Goal: Communication & Community: Ask a question

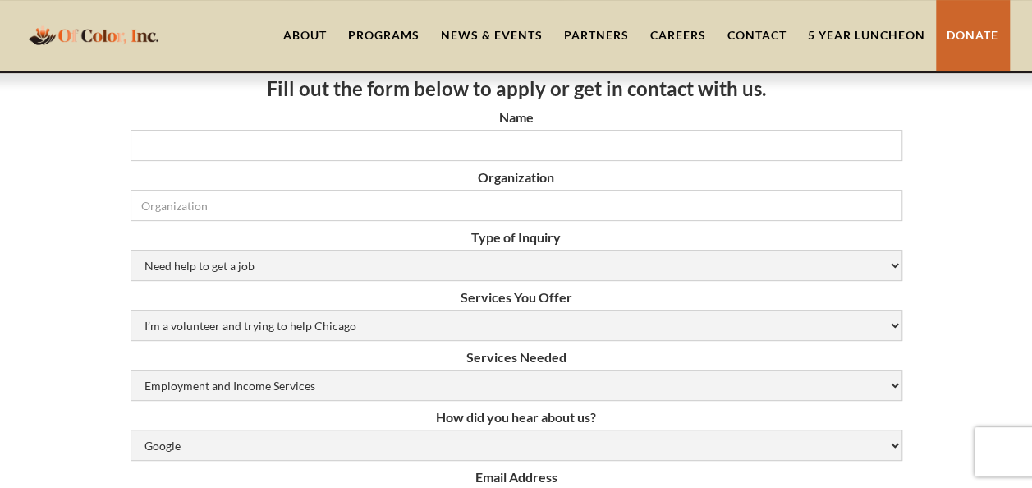
scroll to position [246, 0]
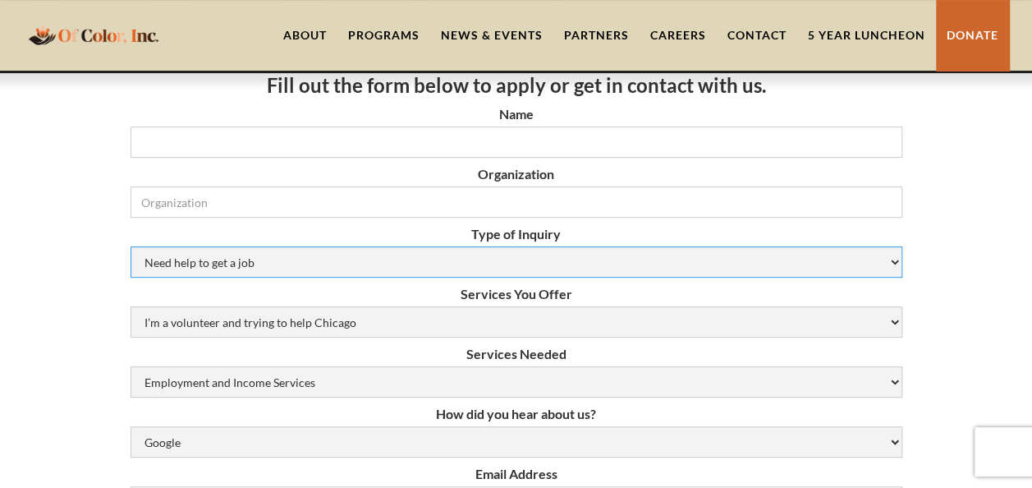
click at [345, 264] on select "Need help to get a job [DEMOGRAPHIC_DATA] or Donation Partnership Other" at bounding box center [517, 261] width 772 height 31
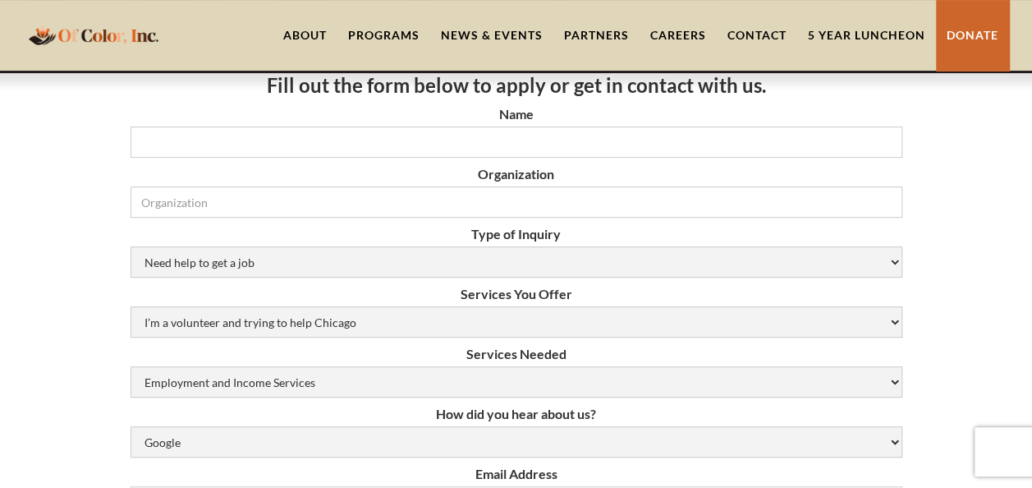
drag, startPoint x: 79, startPoint y: 200, endPoint x: 204, endPoint y: 158, distance: 131.6
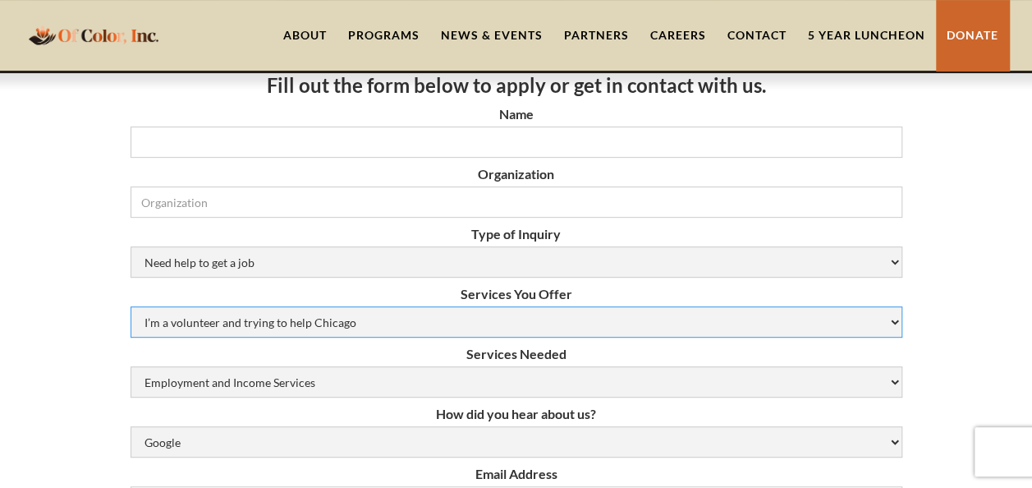
click at [311, 317] on select "I’m a volunteer and trying to help Chicago Resume Help Mock Interviewing Mentor…" at bounding box center [517, 321] width 772 height 31
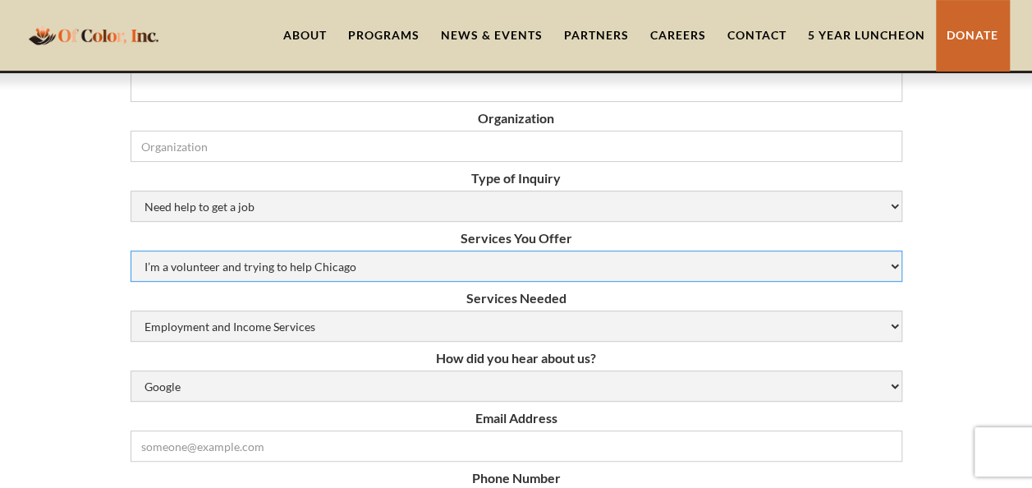
scroll to position [328, 0]
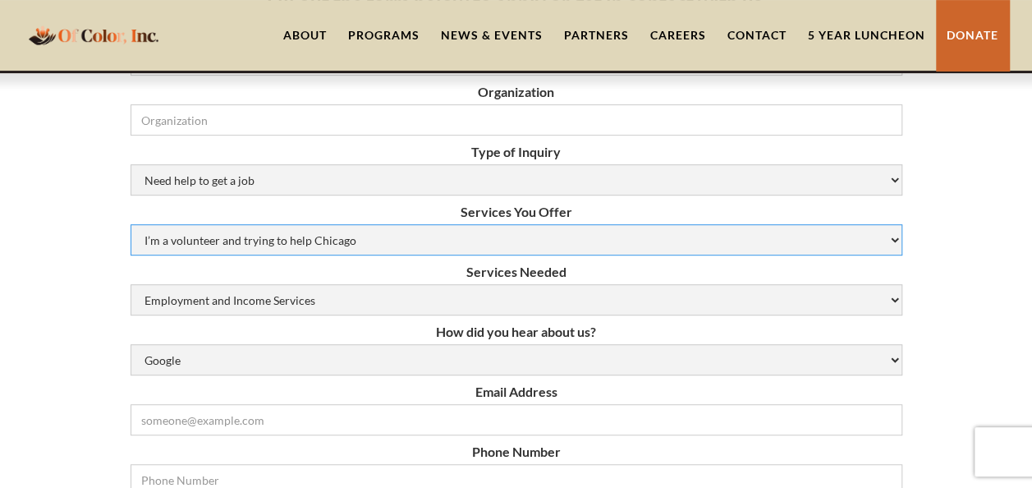
click at [273, 232] on select "I’m a volunteer and trying to help Chicago Resume Help Mock Interviewing Mentor…" at bounding box center [517, 239] width 772 height 31
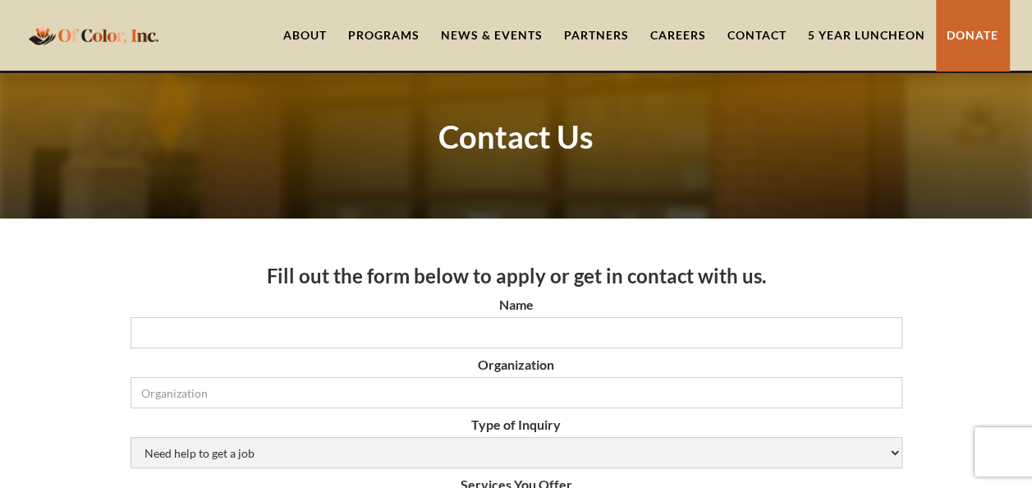
scroll to position [164, 0]
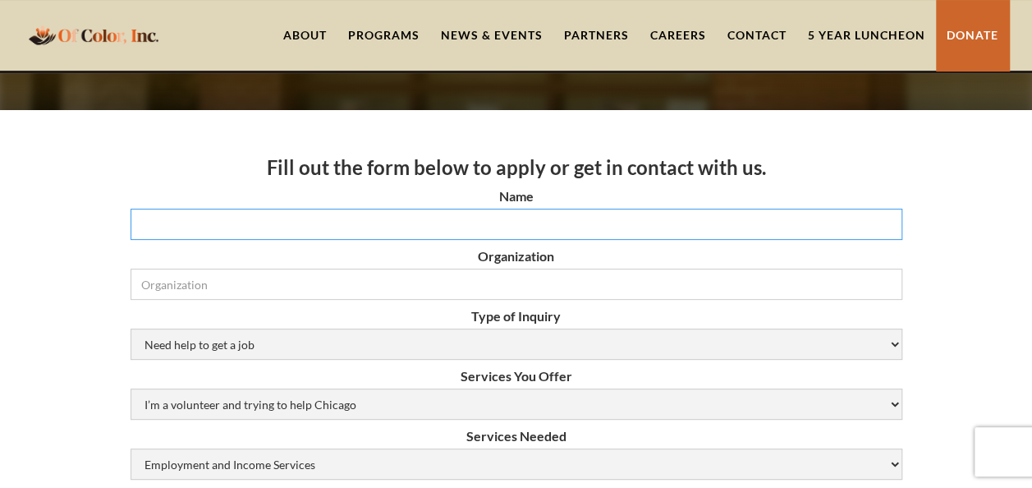
click at [441, 216] on input "Name" at bounding box center [517, 224] width 772 height 31
type input "[PERSON_NAME]"
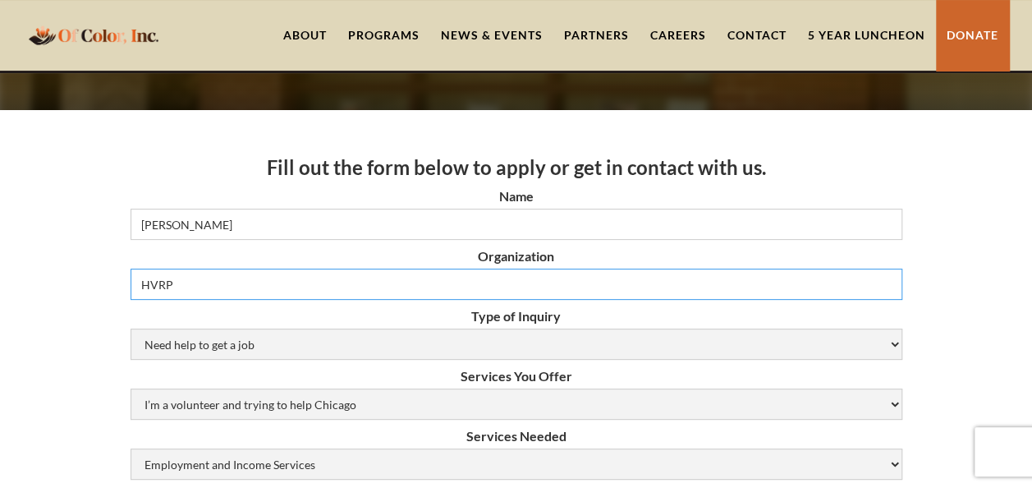
type input "HVRP"
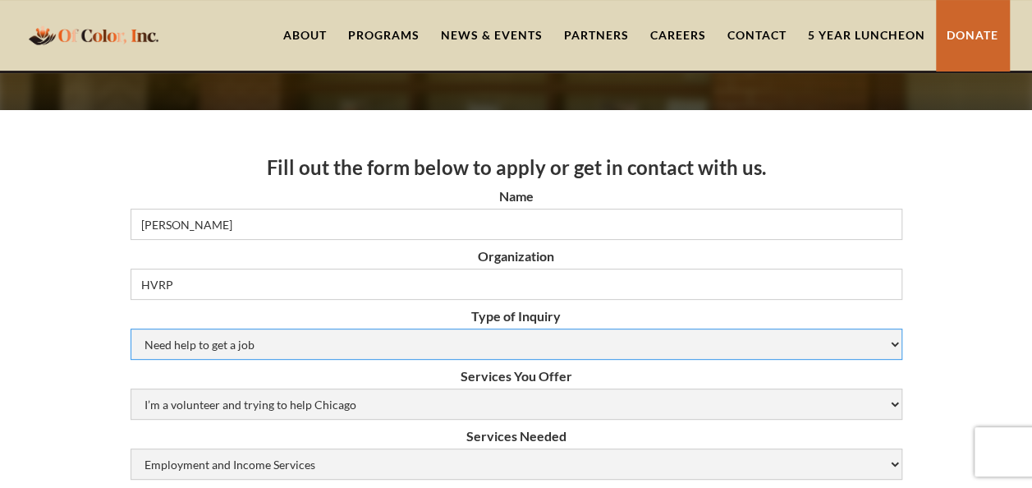
click at [529, 348] on select "Need help to get a job [DEMOGRAPHIC_DATA] or Donation Partnership Other" at bounding box center [517, 343] width 772 height 31
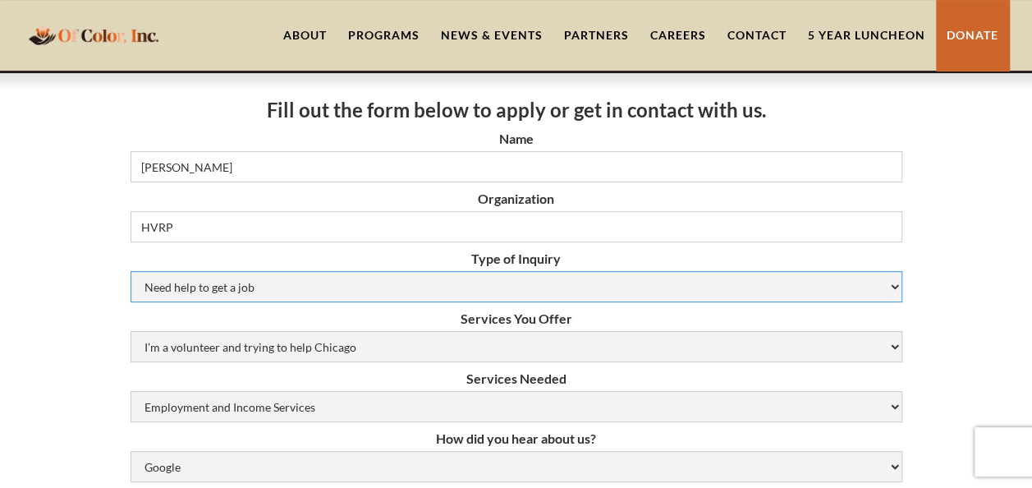
scroll to position [246, 0]
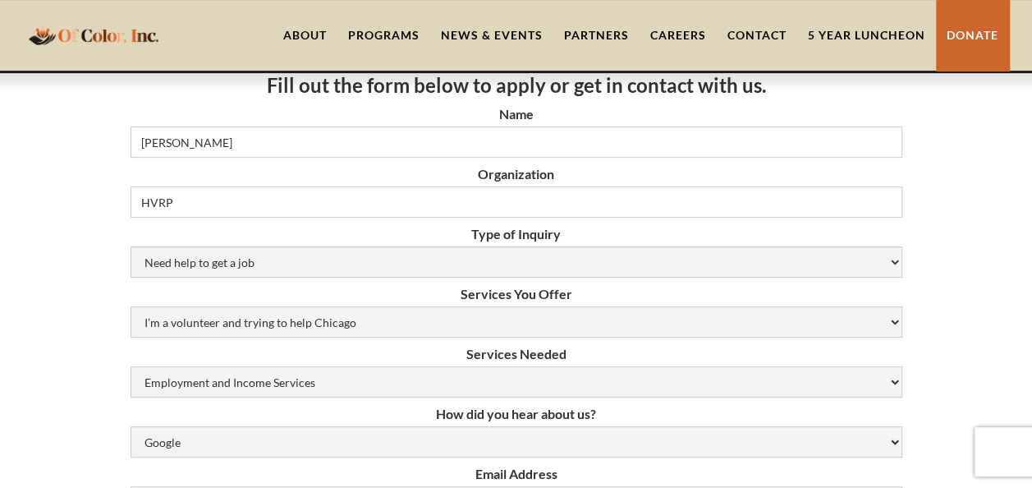
click at [329, 245] on form "Name [PERSON_NAME] Organization HVRP Type of Inquiry Need help to get a job [DE…" at bounding box center [517, 436] width 772 height 660
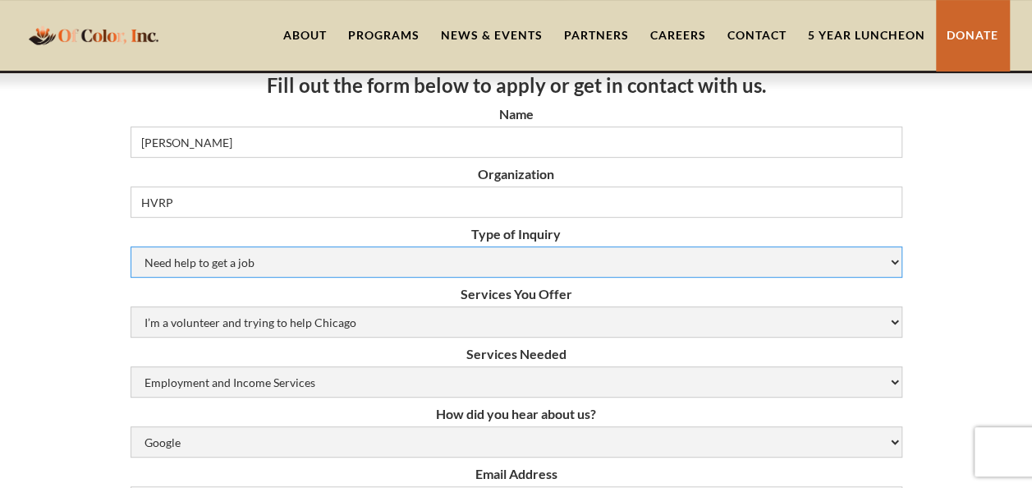
click at [334, 256] on select "Need help to get a job [DEMOGRAPHIC_DATA] or Donation Partnership Other" at bounding box center [517, 261] width 772 height 31
select select "Other"
click at [131, 246] on select "Need help to get a job [DEMOGRAPHIC_DATA] or Donation Partnership Other" at bounding box center [517, 261] width 772 height 31
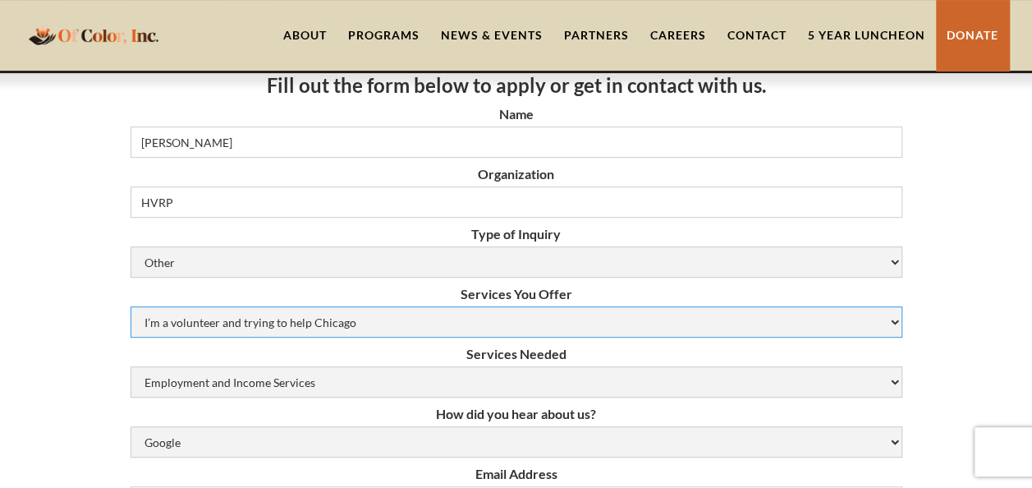
click at [224, 330] on select "I’m a volunteer and trying to help Chicago Resume Help Mock Interviewing Mentor…" at bounding box center [517, 321] width 772 height 31
select select "N/A (Not Applicable)"
click at [131, 306] on select "I’m a volunteer and trying to help Chicago Resume Help Mock Interviewing Mentor…" at bounding box center [517, 321] width 772 height 31
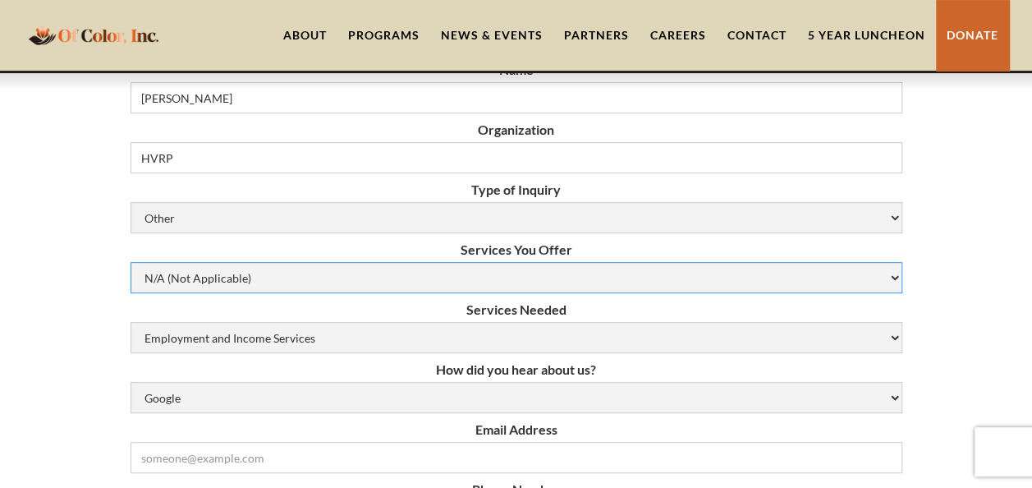
scroll to position [328, 0]
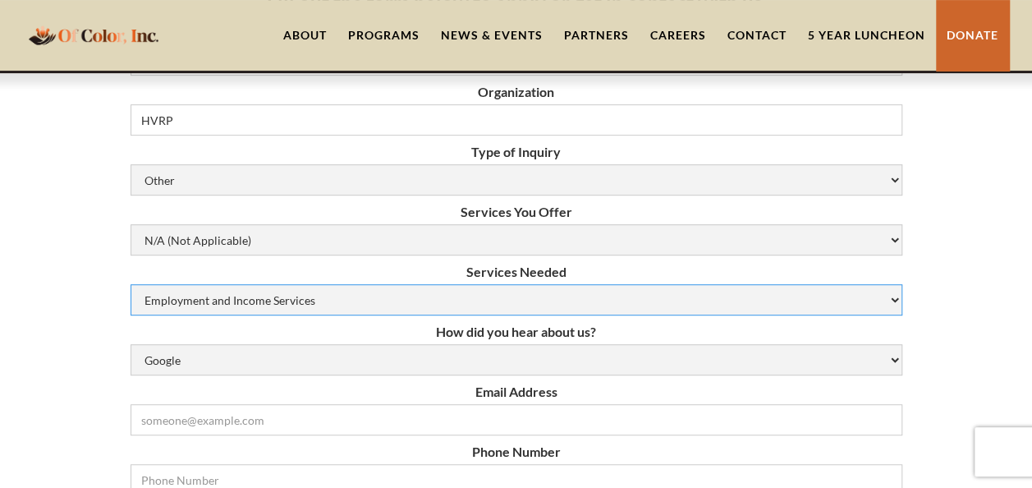
click at [274, 287] on select "Employment and Income Services Flexible Housing Pool Services HUD Housing Servi…" at bounding box center [517, 299] width 772 height 31
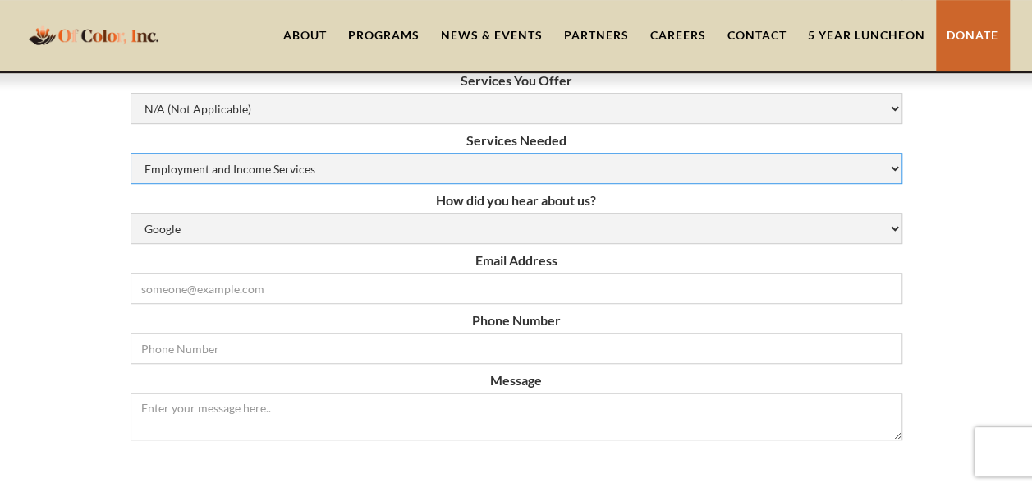
scroll to position [493, 0]
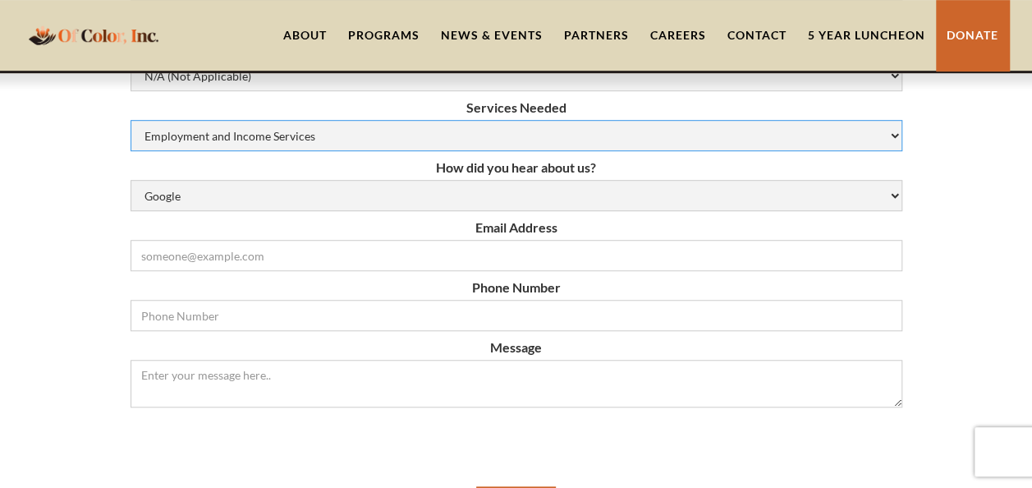
click at [214, 141] on select "Employment and Income Services Flexible Housing Pool Services HUD Housing Servi…" at bounding box center [517, 135] width 772 height 31
select select "N/A (Not Applicable)"
click at [131, 120] on select "Employment and Income Services Flexible Housing Pool Services HUD Housing Servi…" at bounding box center [517, 135] width 772 height 31
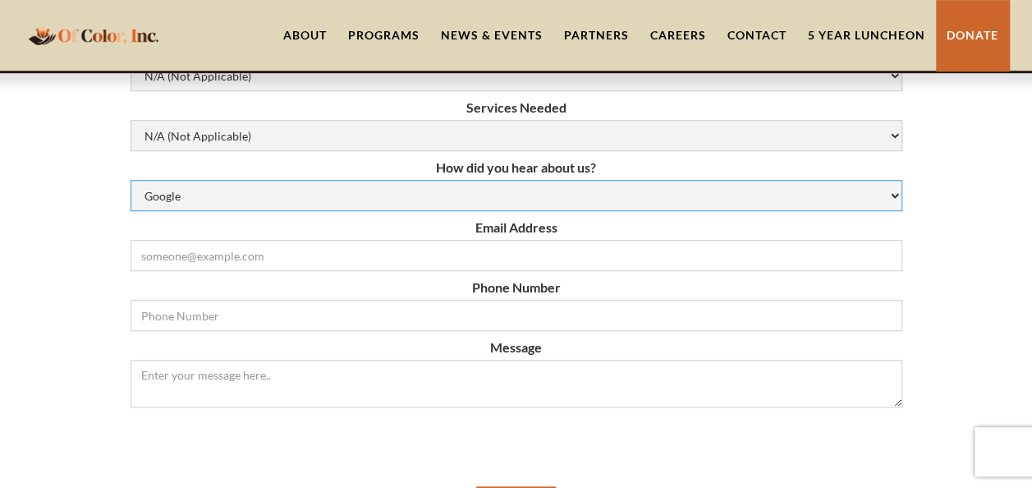
click at [218, 199] on select "Google Social Media Word of Mouth Other" at bounding box center [517, 195] width 772 height 31
click at [131, 180] on select "Google Social Media Word of Mouth Other" at bounding box center [517, 195] width 772 height 31
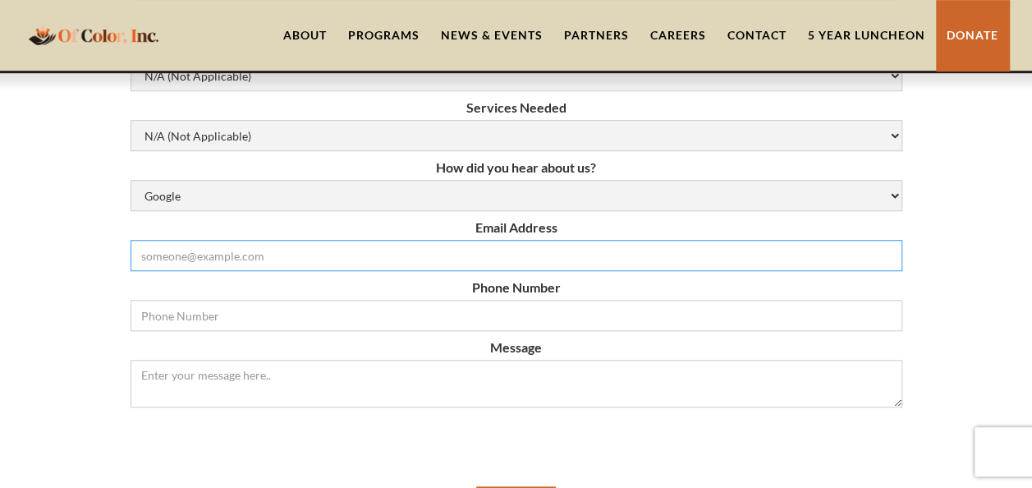
click at [214, 258] on input "Email Form" at bounding box center [517, 255] width 772 height 31
click at [279, 259] on input "Email Form" at bounding box center [517, 255] width 772 height 31
paste input "[EMAIL_ADDRESS][DOMAIN_NAME]"
type input "[EMAIL_ADDRESS][DOMAIN_NAME]"
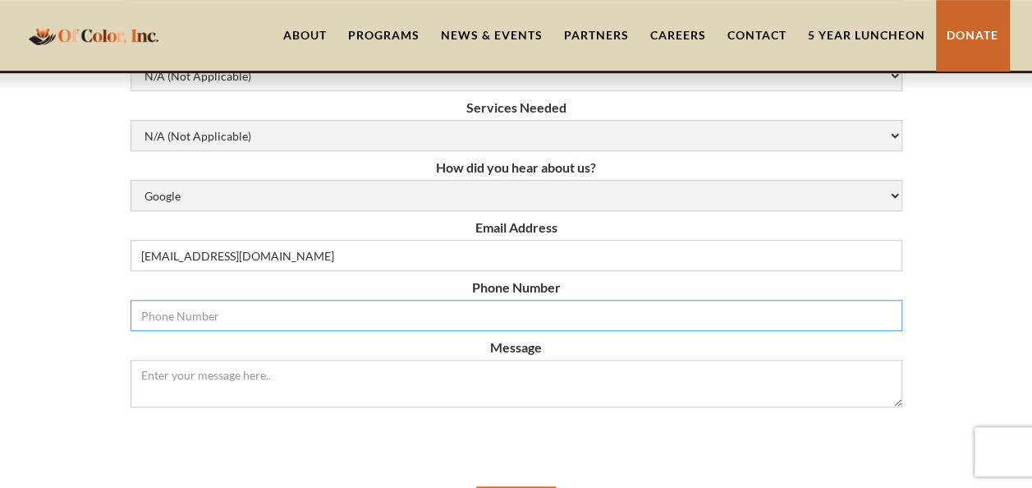
click at [271, 321] on input "Email Form" at bounding box center [517, 315] width 772 height 31
paste input "[PHONE_NUMBER]"
type input "[PHONE_NUMBER]"
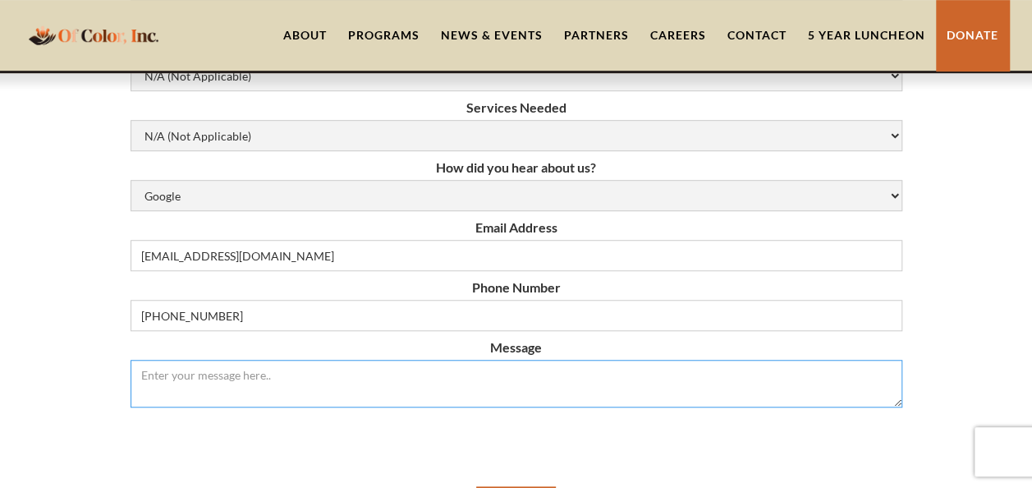
click at [483, 389] on textarea "Message" at bounding box center [517, 384] width 772 height 48
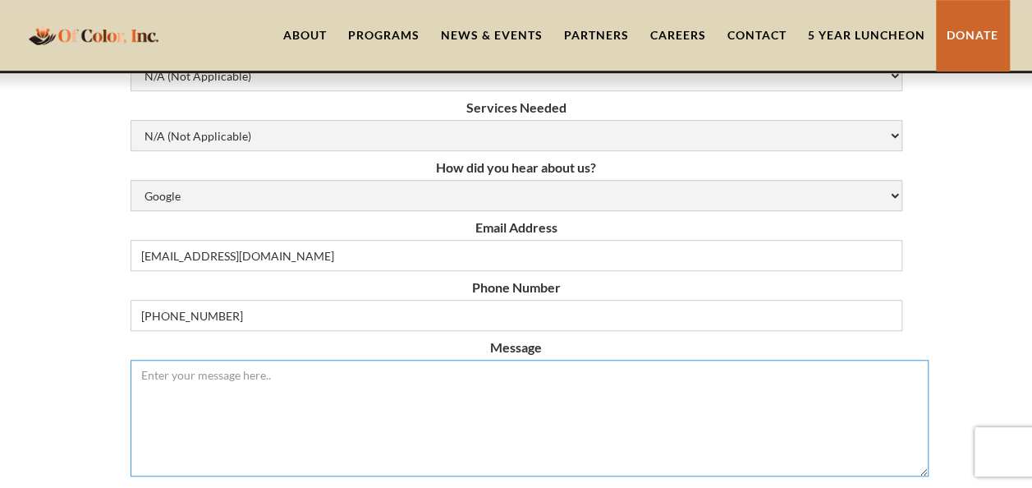
drag, startPoint x: 896, startPoint y: 404, endPoint x: 598, endPoint y: 378, distance: 299.2
click at [929, 469] on textarea "Message" at bounding box center [530, 418] width 798 height 117
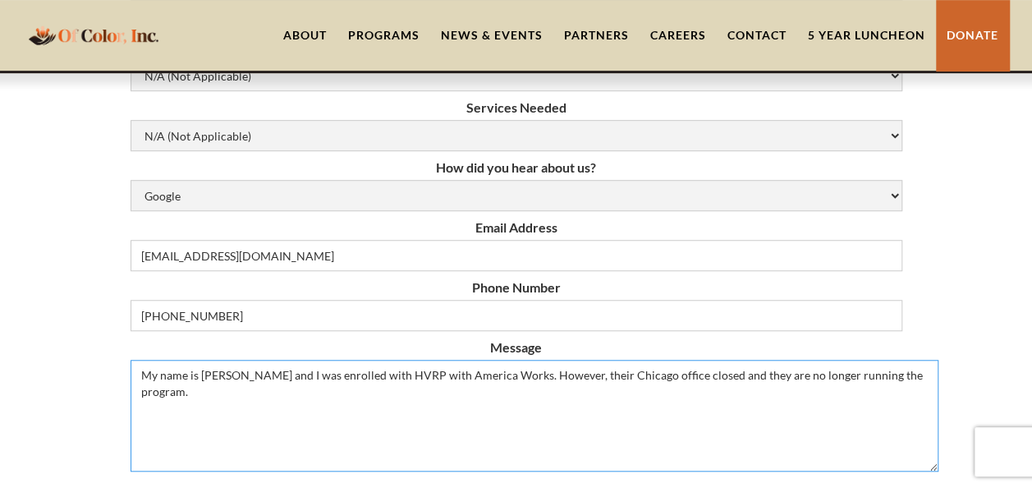
click at [222, 402] on textarea "My name is [PERSON_NAME] and I was enrolled with HVRP with America Works. Howev…" at bounding box center [535, 416] width 808 height 112
click at [376, 404] on textarea "My name is [PERSON_NAME] and I was enrolled with HVRP with America Works. Howev…" at bounding box center [535, 416] width 808 height 112
drag, startPoint x: 361, startPoint y: 392, endPoint x: 400, endPoint y: 384, distance: 39.5
click at [400, 384] on textarea "My name is [PERSON_NAME] and I was enrolled with HVRP with America Works. Howev…" at bounding box center [535, 416] width 808 height 112
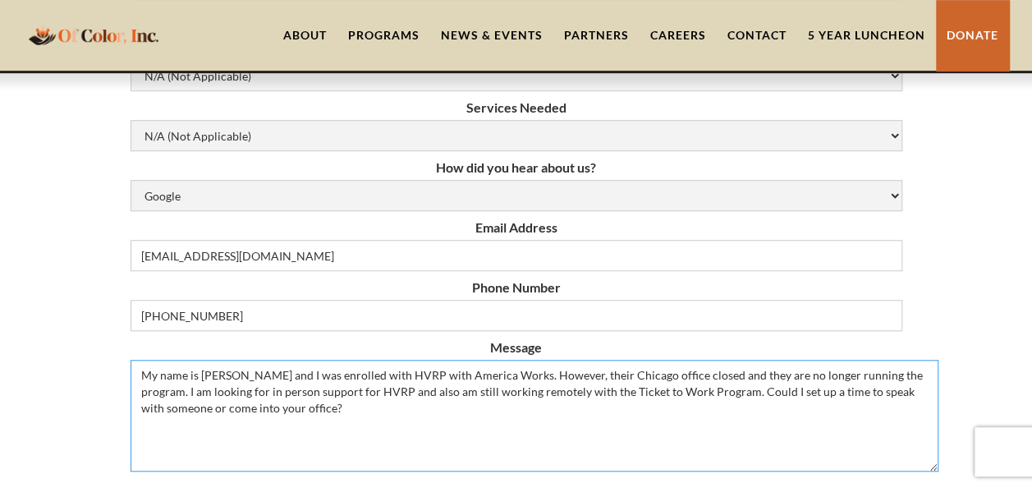
drag, startPoint x: 695, startPoint y: 366, endPoint x: 721, endPoint y: 397, distance: 40.8
click at [721, 397] on textarea "My name is [PERSON_NAME] and I was enrolled with HVRP with America Works. Howev…" at bounding box center [535, 416] width 808 height 112
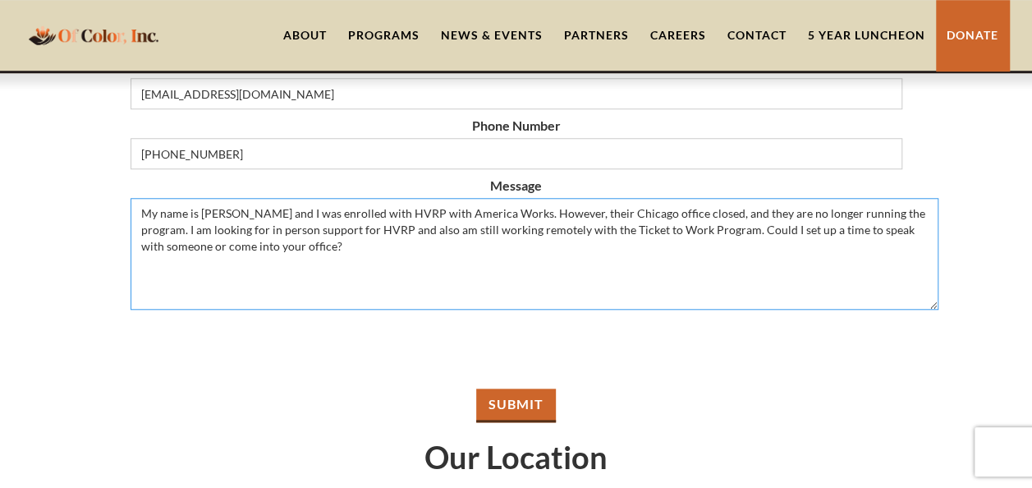
scroll to position [739, 0]
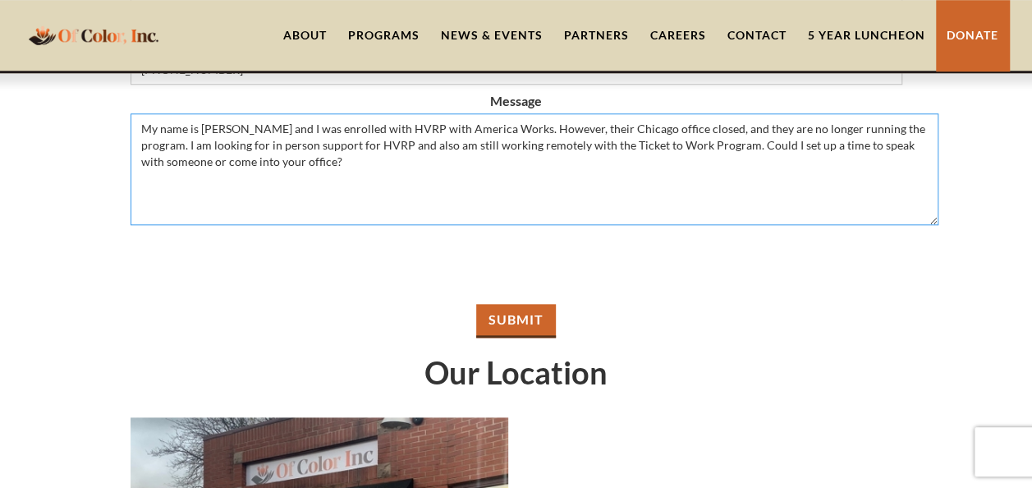
type textarea "My name is [PERSON_NAME] and I was enrolled with HVRP with America Works. Howev…"
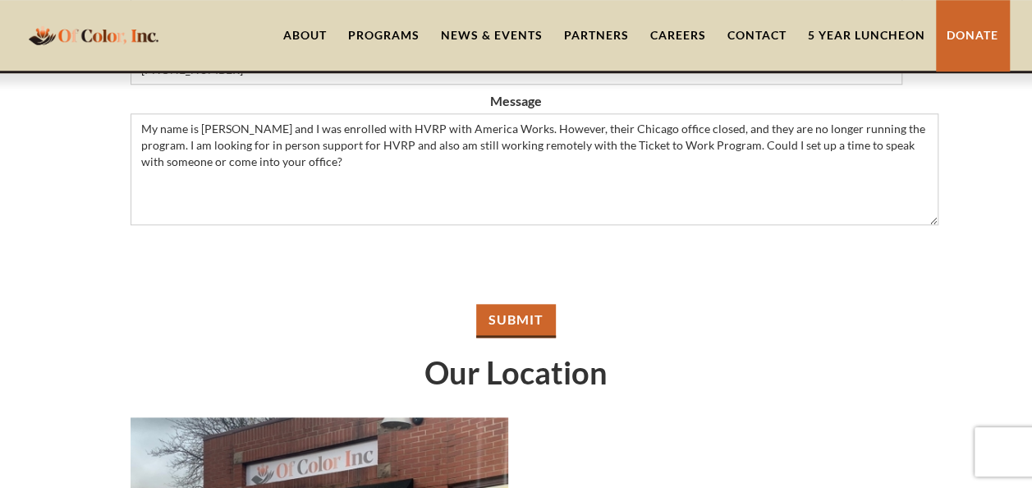
click at [519, 323] on input "Submit" at bounding box center [516, 321] width 80 height 34
type input "Please wait..."
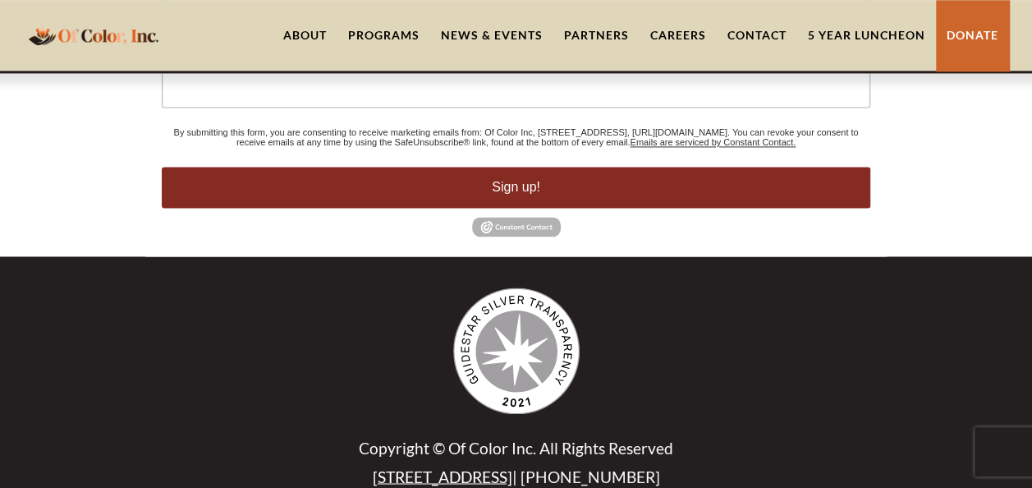
scroll to position [1127, 0]
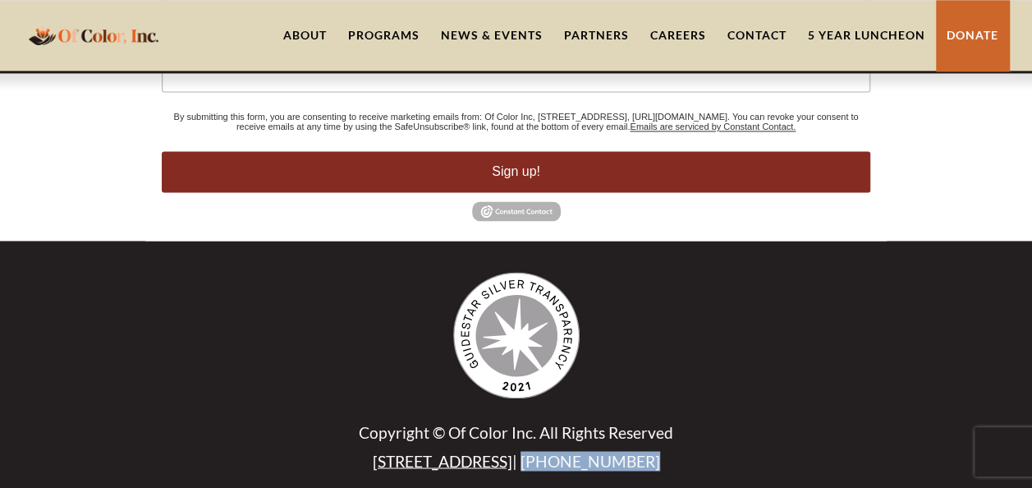
drag, startPoint x: 663, startPoint y: 457, endPoint x: 523, endPoint y: 447, distance: 140.7
click at [523, 451] on p "[STREET_ADDRESS] | [PHONE_NUMBER]" at bounding box center [517, 461] width 772 height 20
copy p "[PHONE_NUMBER]"
